Goal: Information Seeking & Learning: Find specific fact

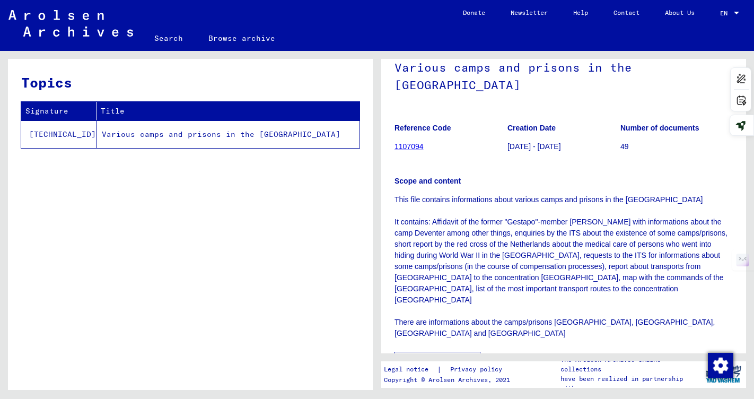
scroll to position [71, 0]
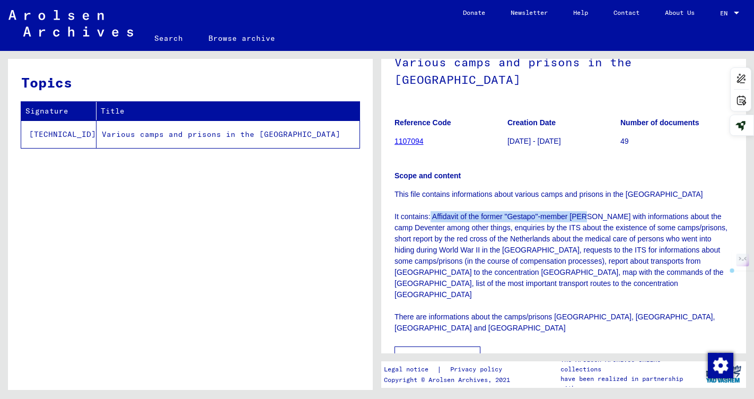
drag, startPoint x: 431, startPoint y: 198, endPoint x: 583, endPoint y: 196, distance: 152.2
click at [584, 196] on p "This file contains informations about various camps and prisons in the [GEOGRAP…" at bounding box center [564, 261] width 338 height 145
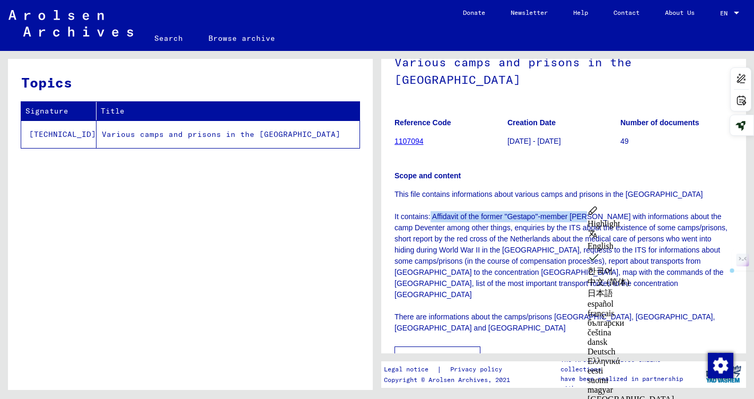
click at [571, 199] on p "This file contains informations about various camps and prisons in the [GEOGRAP…" at bounding box center [564, 261] width 338 height 145
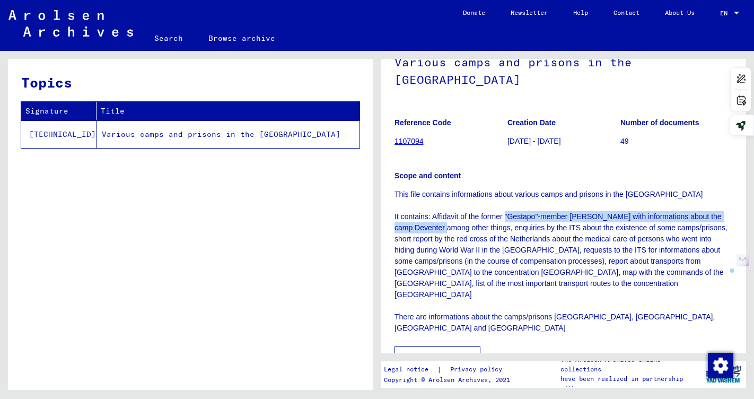
drag, startPoint x: 504, startPoint y: 199, endPoint x: 424, endPoint y: 211, distance: 81.5
click at [424, 211] on p "This file contains informations about various camps and prisons in the [GEOGRAP…" at bounding box center [564, 261] width 338 height 145
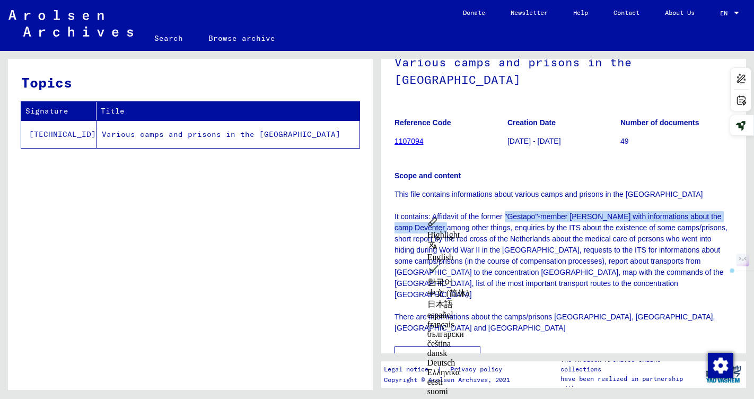
copy p ""Gestapo"-member [PERSON_NAME] with informations about the camp [GEOGRAPHIC_DAT…"
click at [602, 262] on p "This file contains informations about various camps and prisons in the [GEOGRAP…" at bounding box center [564, 261] width 338 height 145
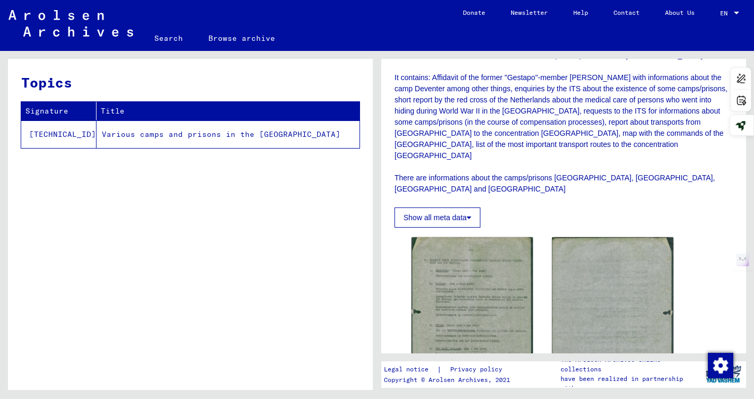
scroll to position [216, 0]
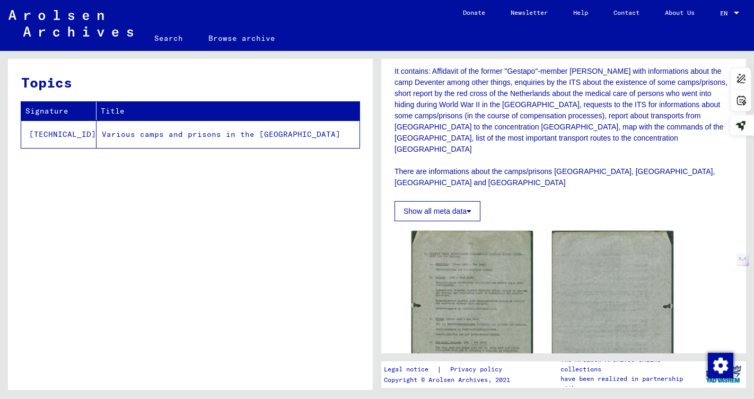
click at [535, 240] on div "DocID: 87769502 DocID: 87769502" at bounding box center [563, 336] width 313 height 221
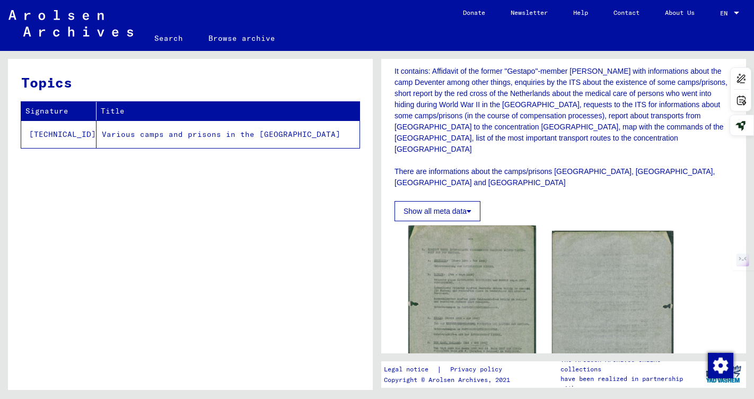
click at [489, 259] on img at bounding box center [471, 331] width 127 height 212
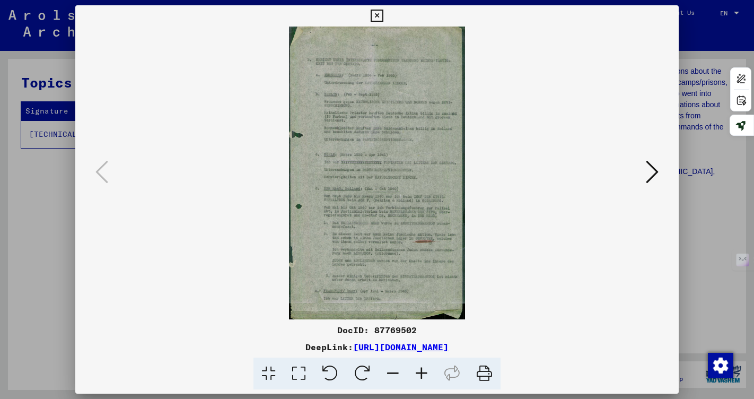
click at [693, 149] on div at bounding box center [377, 199] width 754 height 399
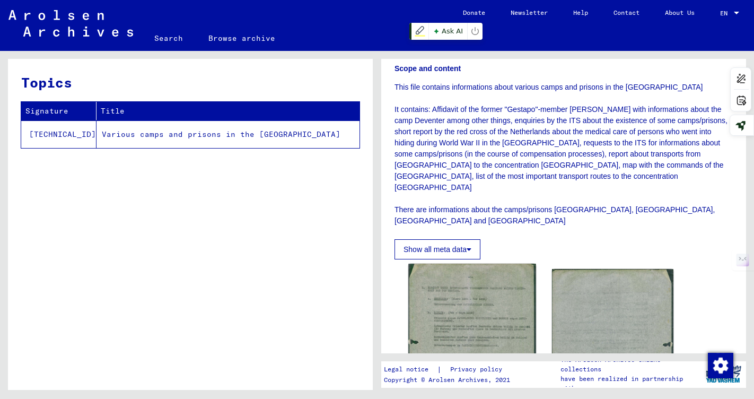
scroll to position [177, 0]
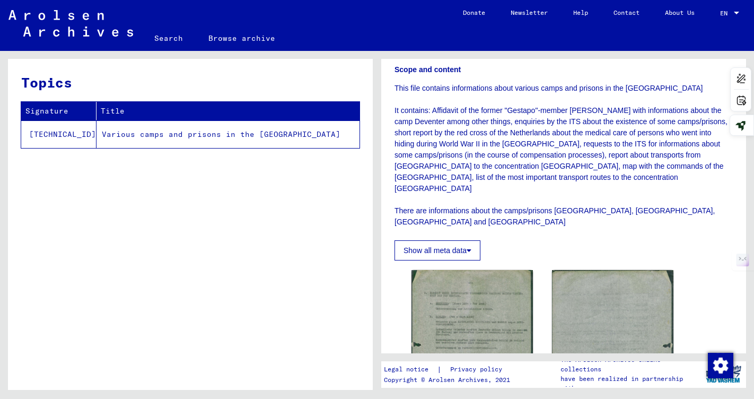
click at [450, 240] on button "Show all meta data" at bounding box center [438, 250] width 86 height 20
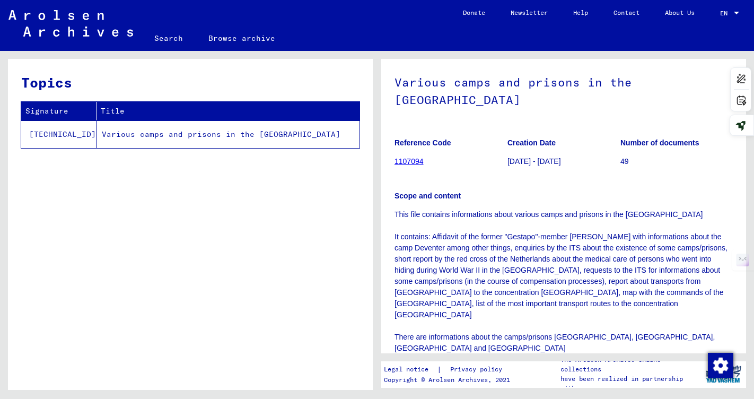
scroll to position [51, 0]
drag, startPoint x: 504, startPoint y: 141, endPoint x: 571, endPoint y: 142, distance: 66.9
click at [571, 129] on div "Reference Code 1107094 Creation Date [DATE] - [DATE] Number of documents 49" at bounding box center [564, 129] width 338 height 0
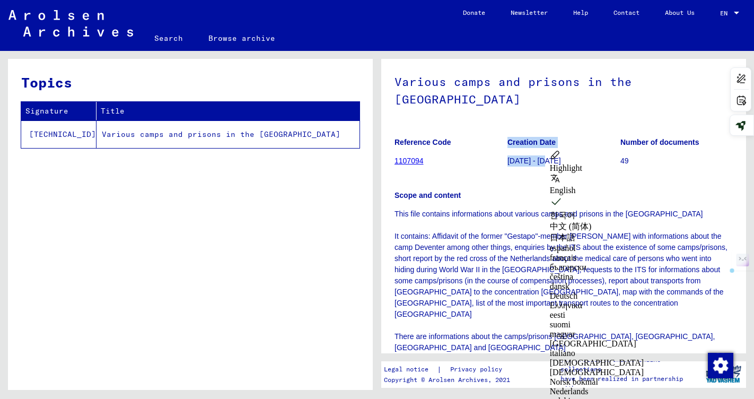
click at [553, 155] on p "[DATE] - [DATE]" at bounding box center [564, 160] width 112 height 11
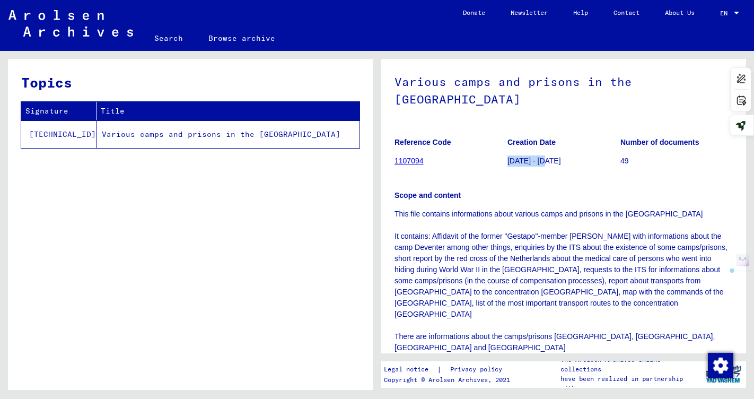
drag, startPoint x: 556, startPoint y: 144, endPoint x: 508, endPoint y: 145, distance: 47.8
click at [508, 155] on p "[DATE] - [DATE]" at bounding box center [564, 160] width 112 height 11
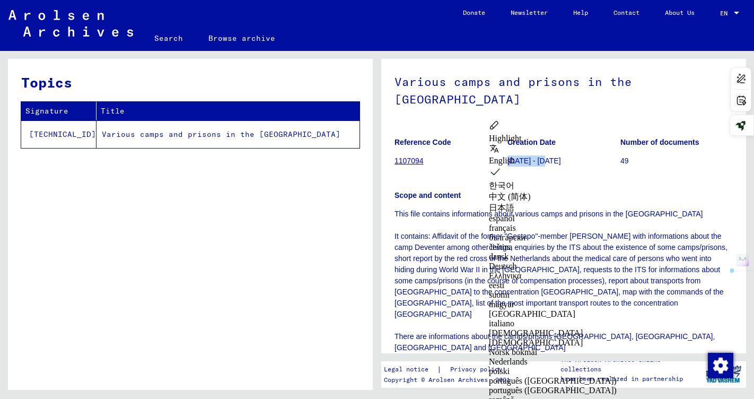
copy p "[DATE] - [DATE]"
click at [482, 231] on p "This file contains informations about various camps and prisons in the [GEOGRAP…" at bounding box center [564, 280] width 338 height 145
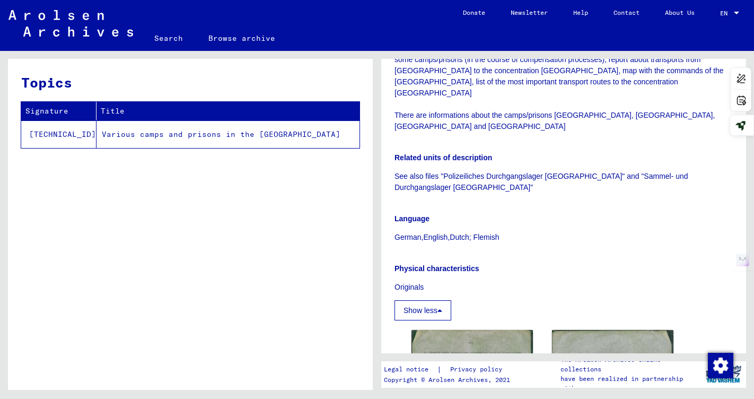
scroll to position [280, 0]
